Goal: Task Accomplishment & Management: Complete application form

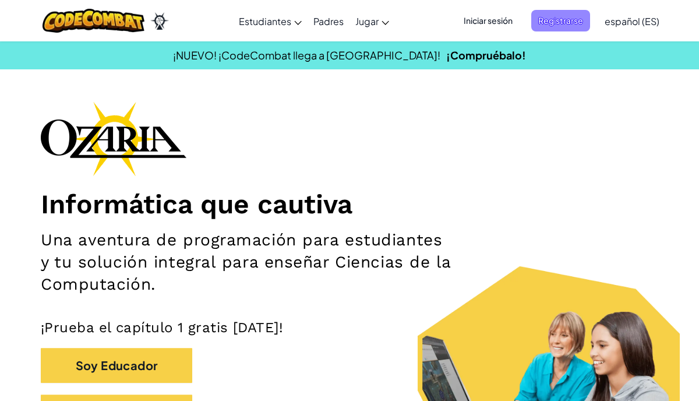
click at [571, 17] on span "Registrarse" at bounding box center [560, 21] width 59 height 22
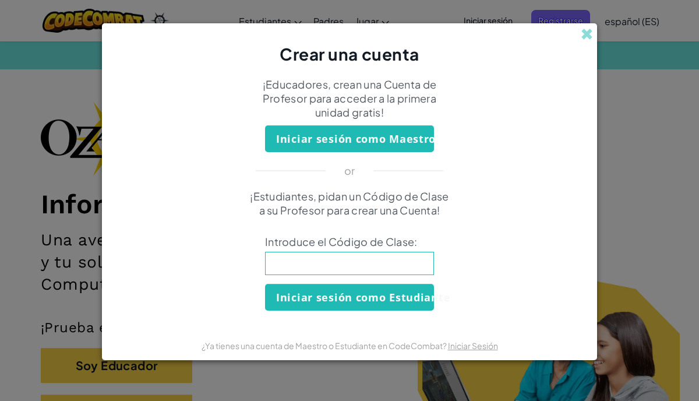
click at [398, 252] on input at bounding box center [349, 263] width 169 height 23
type input "MounthFoxSad"
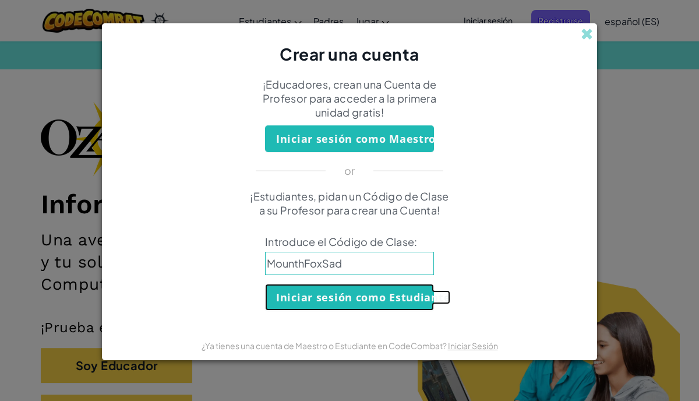
click at [323, 305] on button "Iniciar sesión como Estudiante" at bounding box center [349, 297] width 169 height 27
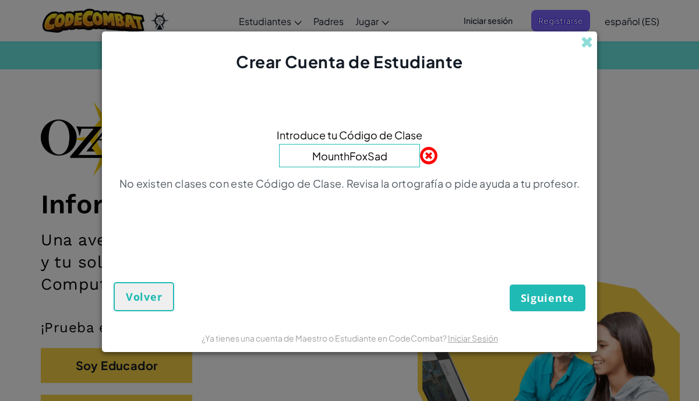
click at [398, 163] on input "MounthFoxSad" at bounding box center [349, 155] width 141 height 23
click at [338, 157] on input "MounthFoxSad" at bounding box center [349, 155] width 141 height 23
click at [341, 157] on input "MounthFoxSad" at bounding box center [349, 155] width 141 height 23
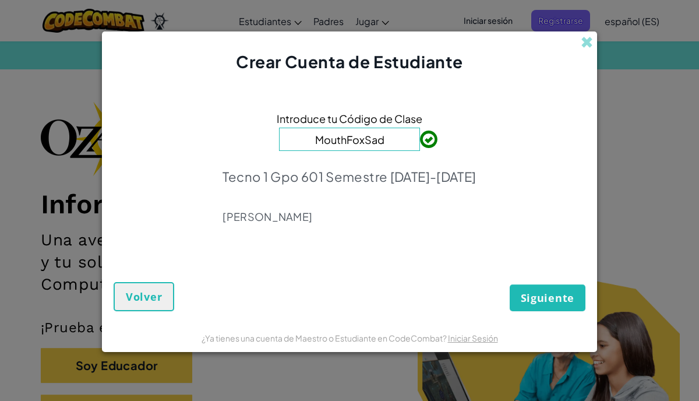
type input "MouthFoxSad"
click at [523, 291] on span "Siguiente" at bounding box center [548, 298] width 54 height 14
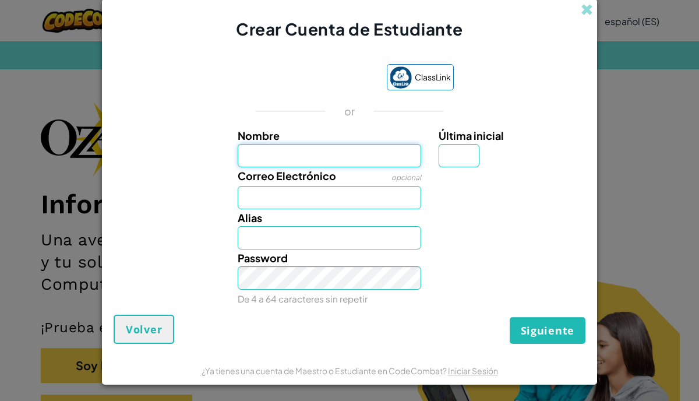
click at [323, 158] on input "Nombre" at bounding box center [330, 155] width 184 height 23
type input "[PERSON_NAME]"
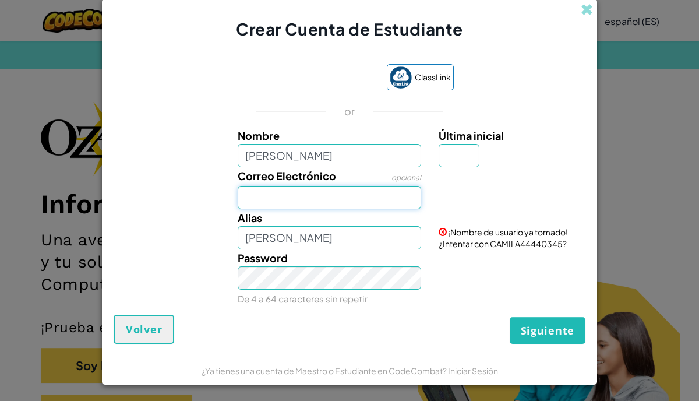
click at [316, 196] on input "Correo Electrónico" at bounding box center [330, 197] width 184 height 23
paste input "[EMAIL_ADDRESS][DOMAIN_NAME]"
type input "[EMAIL_ADDRESS][DOMAIN_NAME]"
click at [315, 293] on small "De 4 a 64 caracteres sin repetir" at bounding box center [303, 298] width 130 height 11
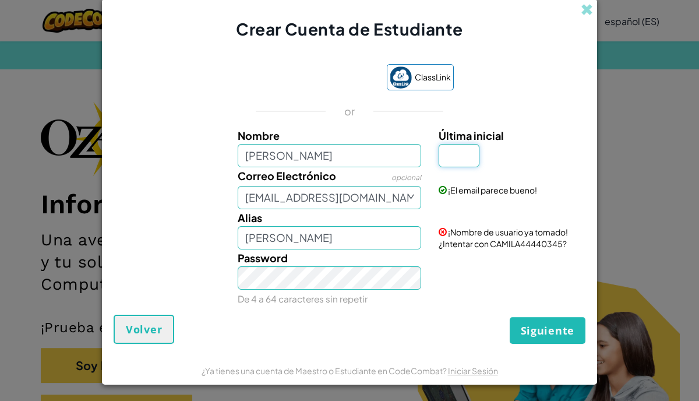
click at [464, 154] on input "Última inicial" at bounding box center [459, 155] width 41 height 23
click at [202, 281] on div "Password De 4 a 64 caracteres sin repetir" at bounding box center [349, 278] width 483 height 58
click at [306, 241] on input "[PERSON_NAME]" at bounding box center [330, 237] width 184 height 23
type input "CAMILADELUNA2704"
click at [467, 157] on input "Última inicial" at bounding box center [459, 155] width 41 height 23
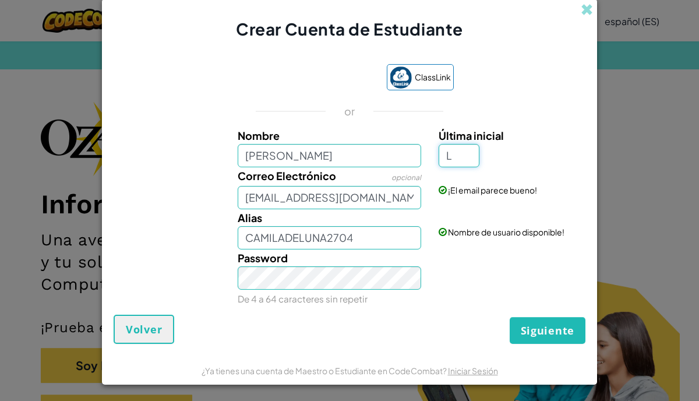
type input "L"
click at [549, 341] on button "Siguiente" at bounding box center [548, 330] width 76 height 27
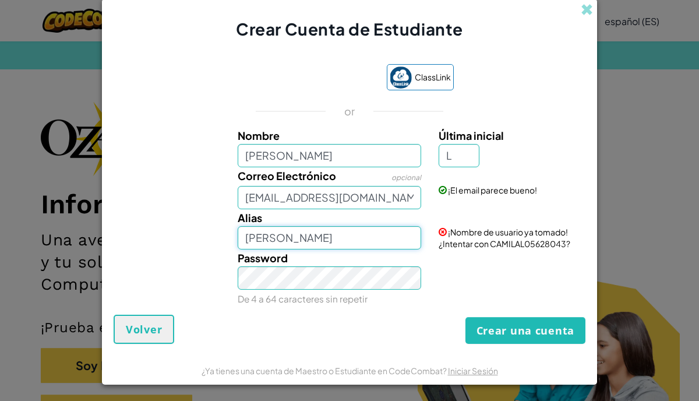
click at [299, 238] on input "[PERSON_NAME]" at bounding box center [330, 237] width 184 height 23
type input "[PERSON_NAME]"
click at [461, 154] on input "L" at bounding box center [459, 155] width 41 height 23
click at [330, 148] on input "[PERSON_NAME]" at bounding box center [330, 155] width 184 height 23
click at [300, 159] on input "[PERSON_NAME]" at bounding box center [330, 155] width 184 height 23
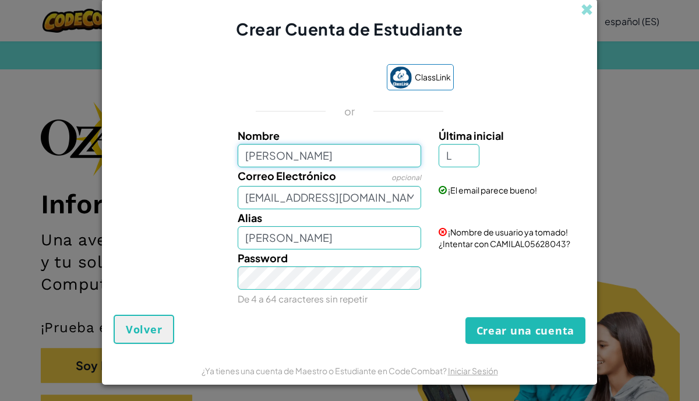
type input "[PERSON_NAME]"
